Goal: Task Accomplishment & Management: Use online tool/utility

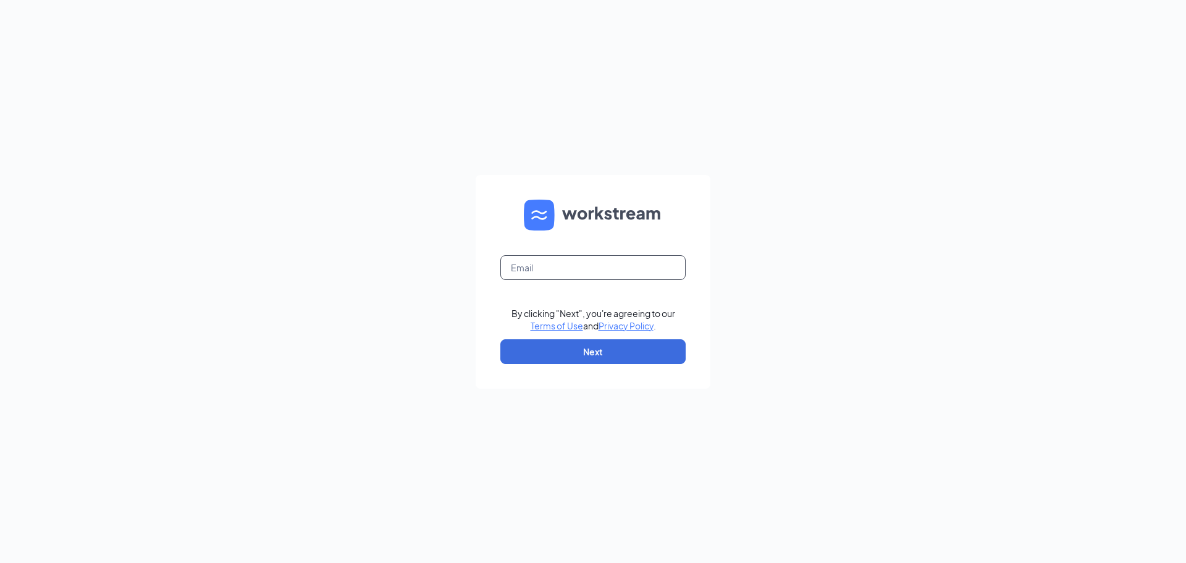
click at [549, 258] on input "text" at bounding box center [592, 267] width 185 height 25
type input "recruiting@cfaburleson.com"
click at [620, 354] on button "Next" at bounding box center [592, 351] width 185 height 25
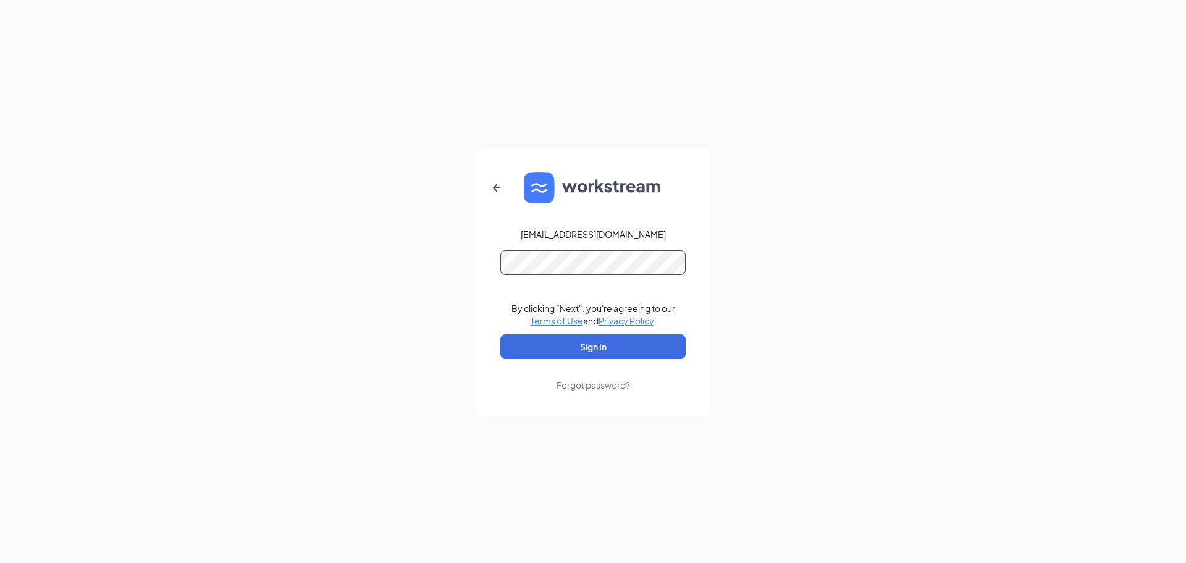
click at [500, 334] on button "Sign In" at bounding box center [592, 346] width 185 height 25
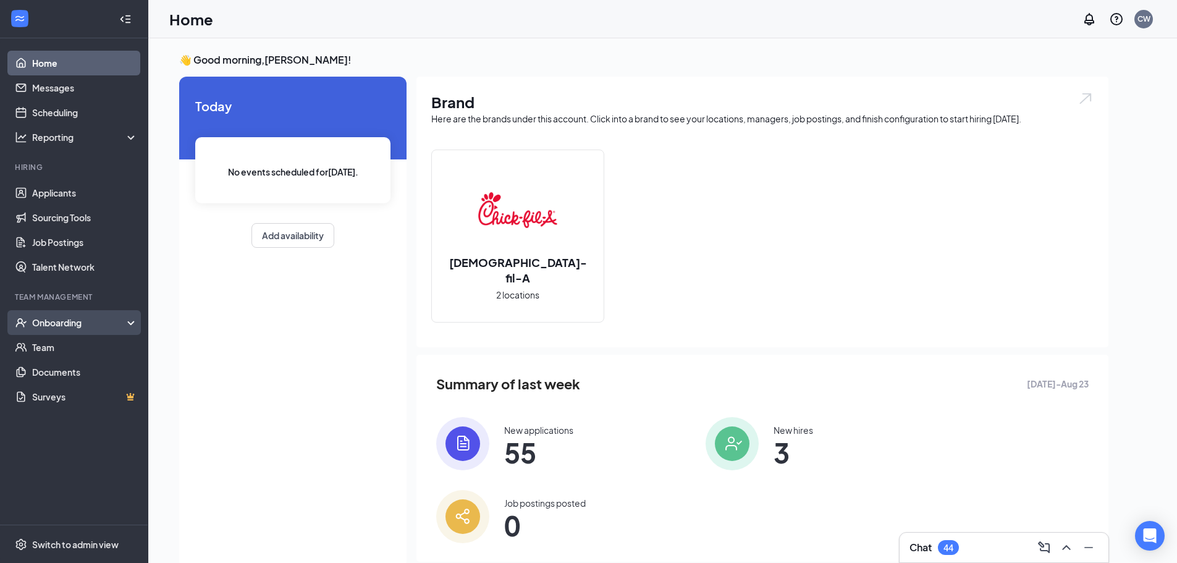
click at [79, 326] on div "Onboarding" at bounding box center [79, 322] width 95 height 12
click at [79, 350] on link "Overview" at bounding box center [85, 347] width 106 height 25
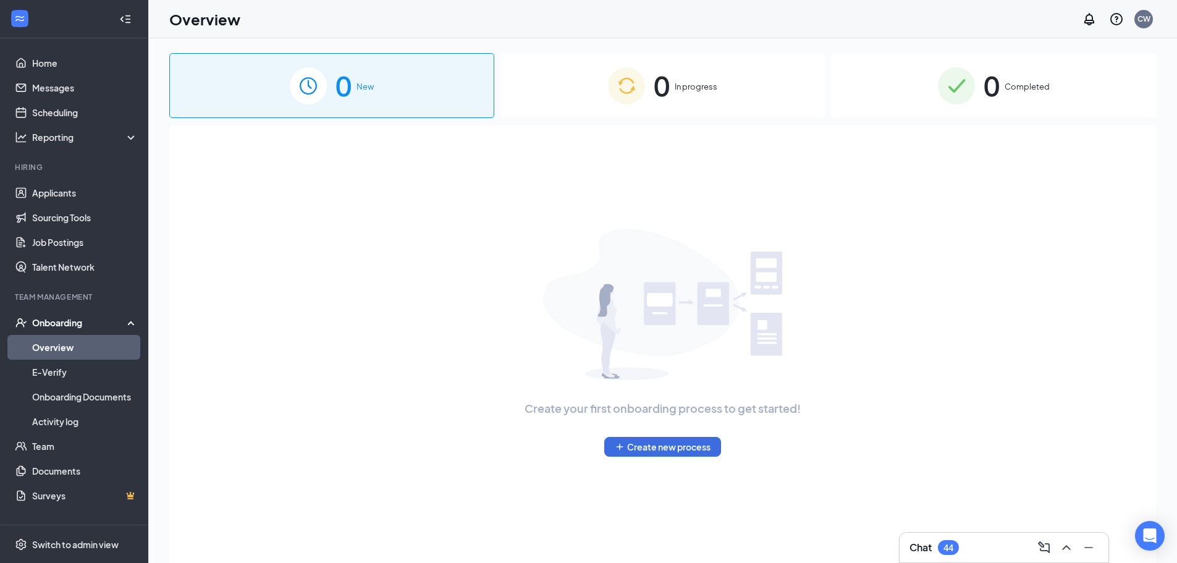
click at [742, 95] on div "0 In progress" at bounding box center [662, 85] width 325 height 65
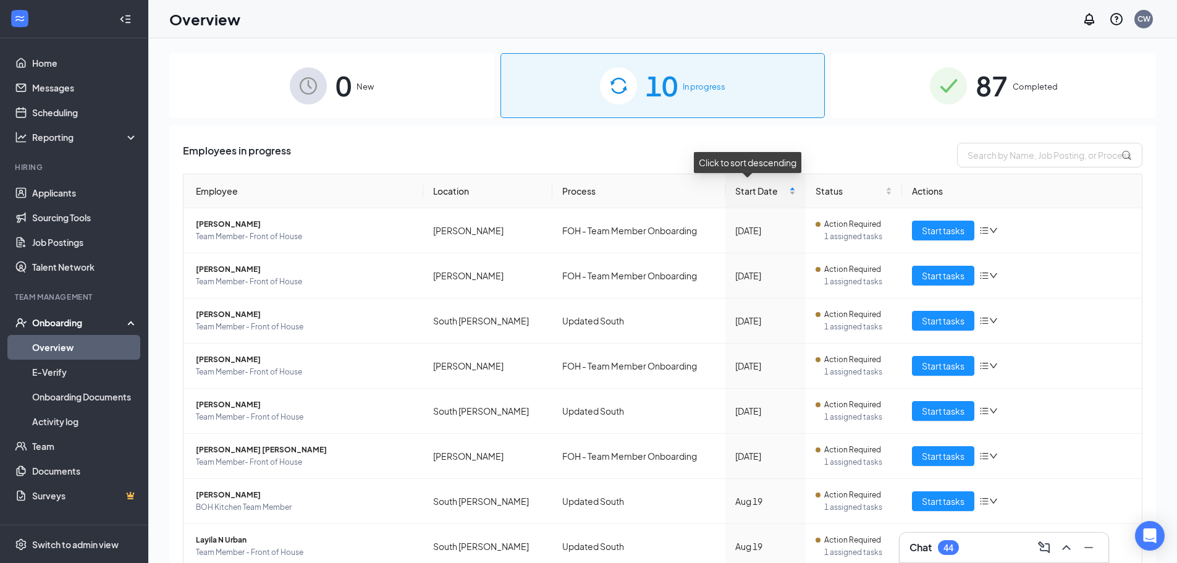
click at [751, 189] on span "Start Date" at bounding box center [760, 191] width 51 height 14
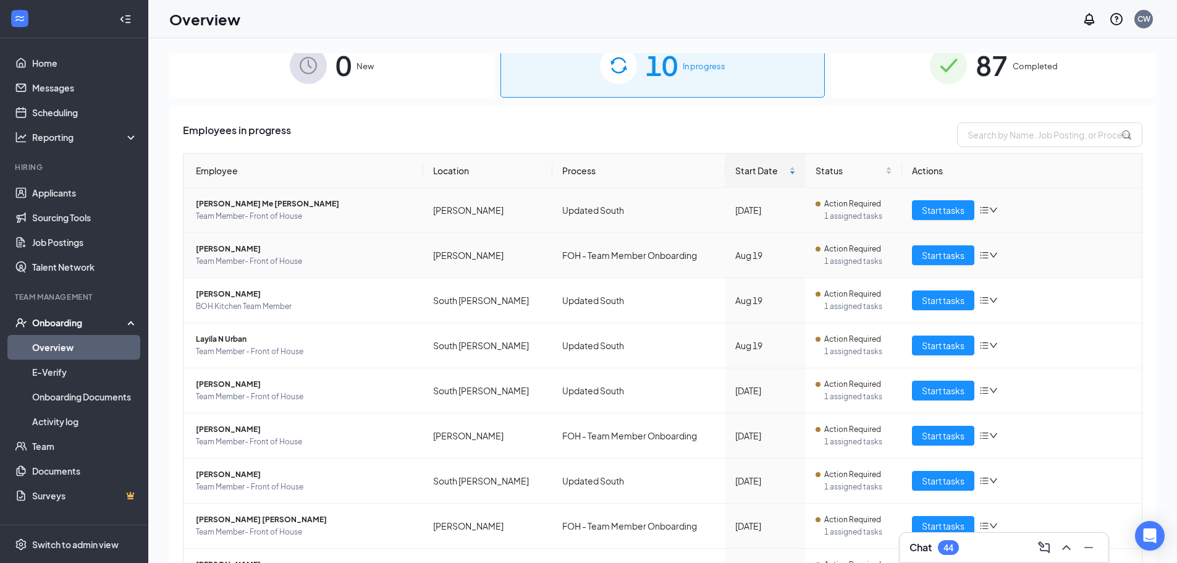
scroll to position [15, 0]
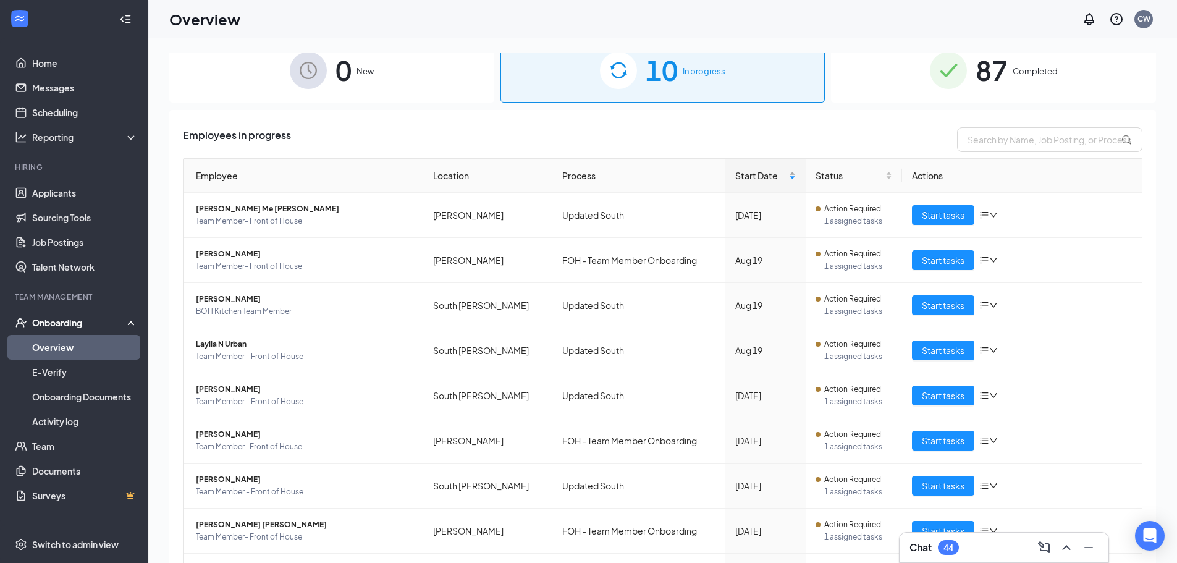
click at [751, 178] on span "Start Date" at bounding box center [760, 176] width 51 height 14
click at [928, 215] on span "Start tasks" at bounding box center [943, 215] width 43 height 14
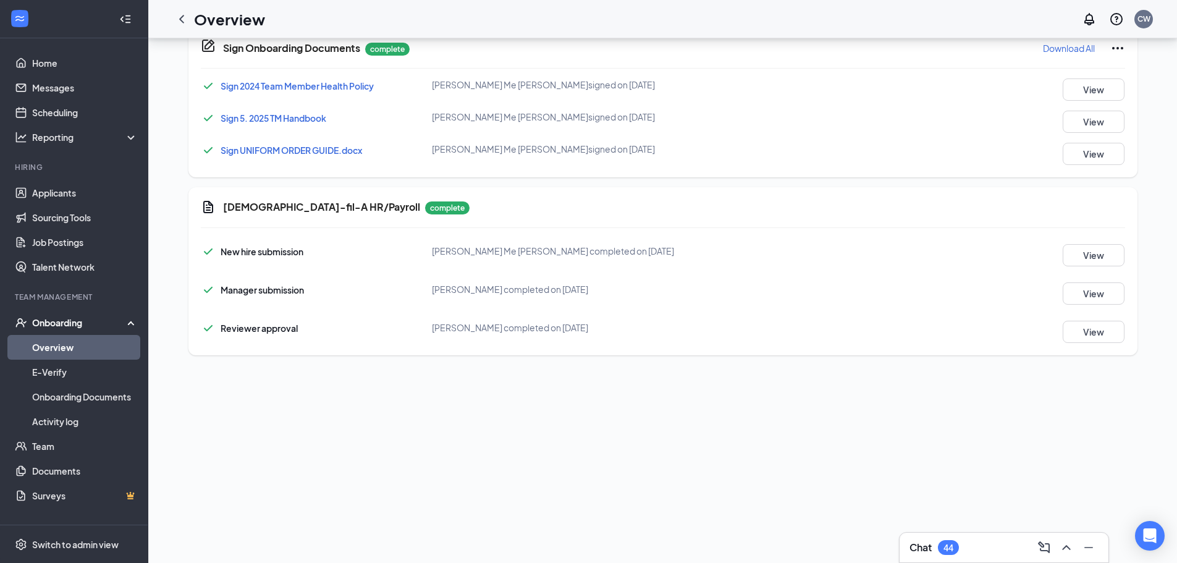
scroll to position [247, 0]
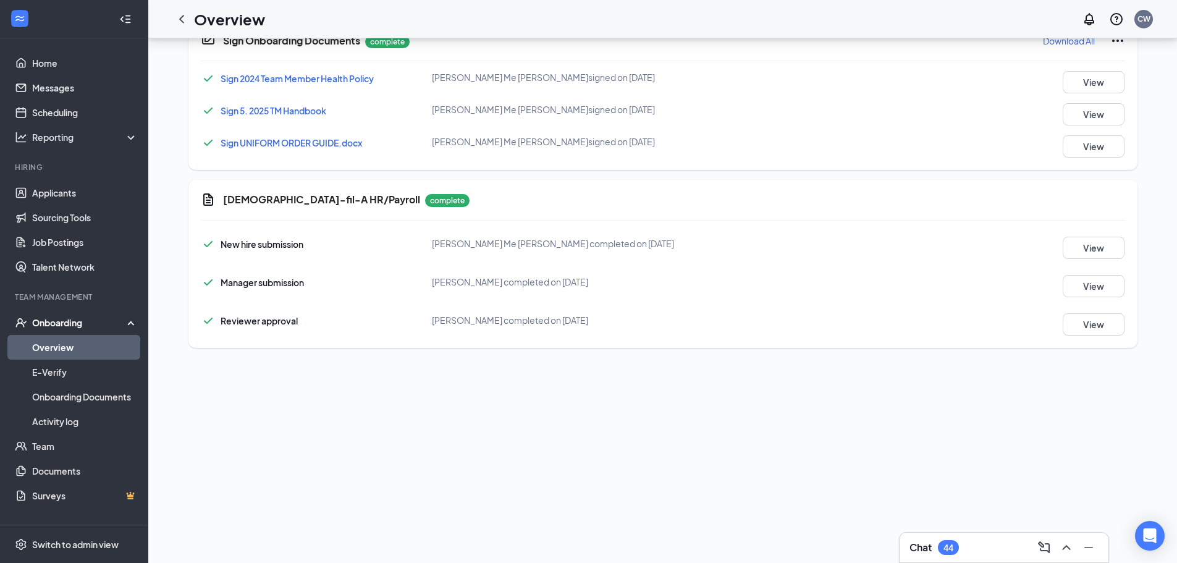
drag, startPoint x: 516, startPoint y: 320, endPoint x: 662, endPoint y: 313, distance: 145.3
click at [662, 313] on div "Reviewer approval [PERSON_NAME] completed on [DATE] View" at bounding box center [663, 321] width 924 height 28
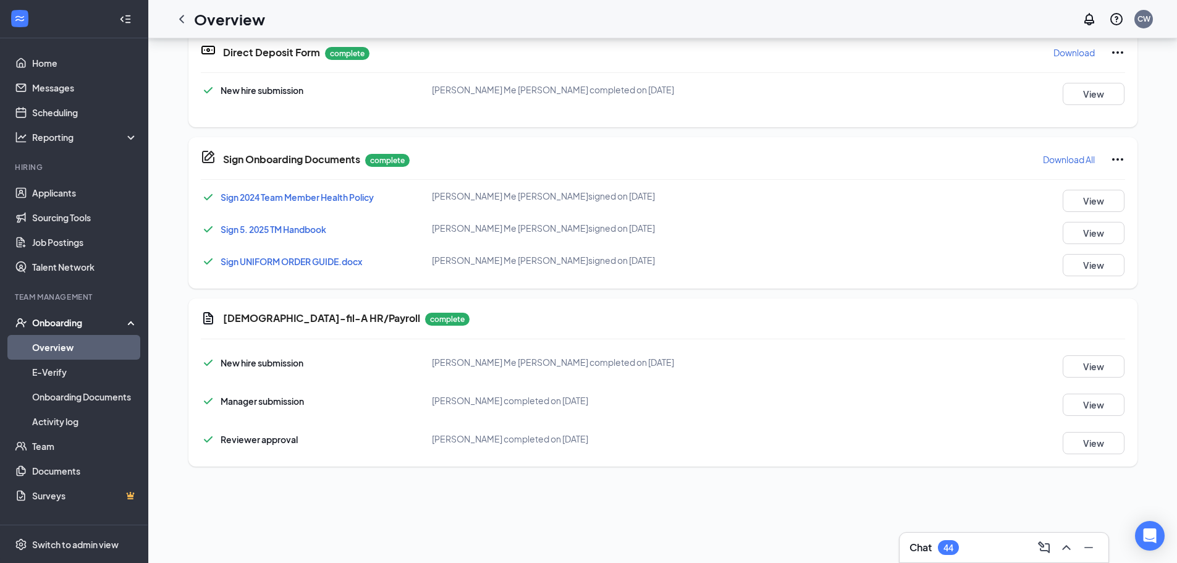
scroll to position [261, 0]
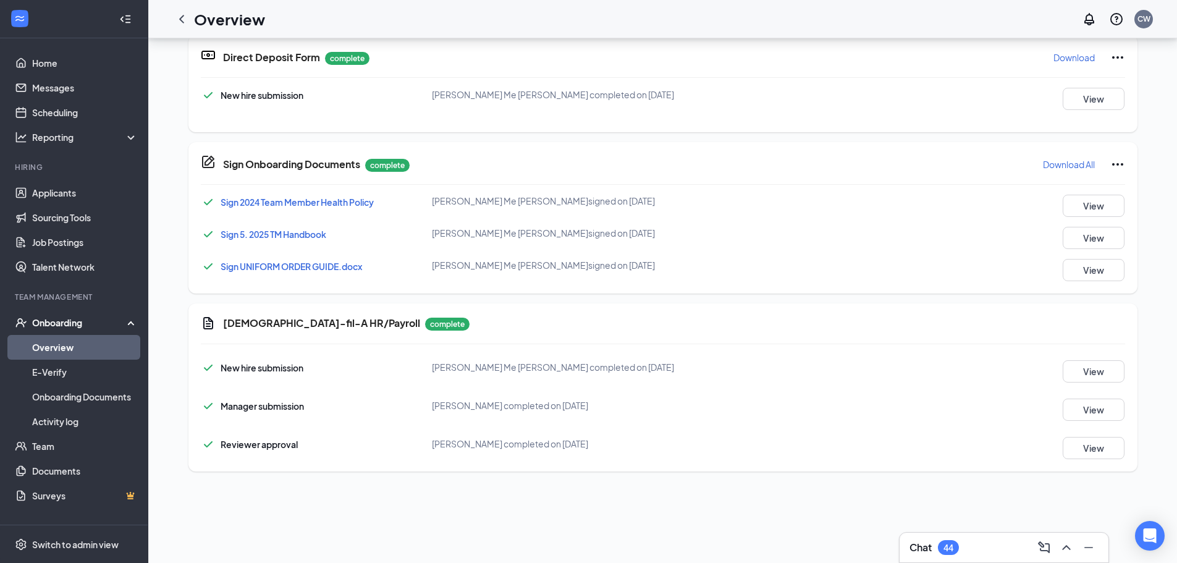
click at [571, 305] on div "[DEMOGRAPHIC_DATA]-fil-A HR/Payroll complete New hire submission [PERSON_NAME] …" at bounding box center [662, 387] width 949 height 168
